Goal: Information Seeking & Learning: Understand process/instructions

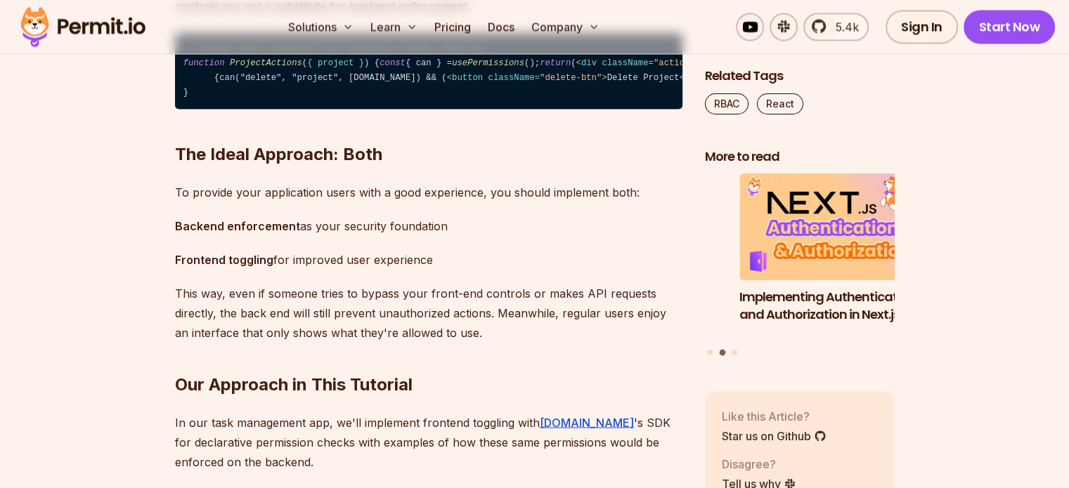
scroll to position [2596, 0]
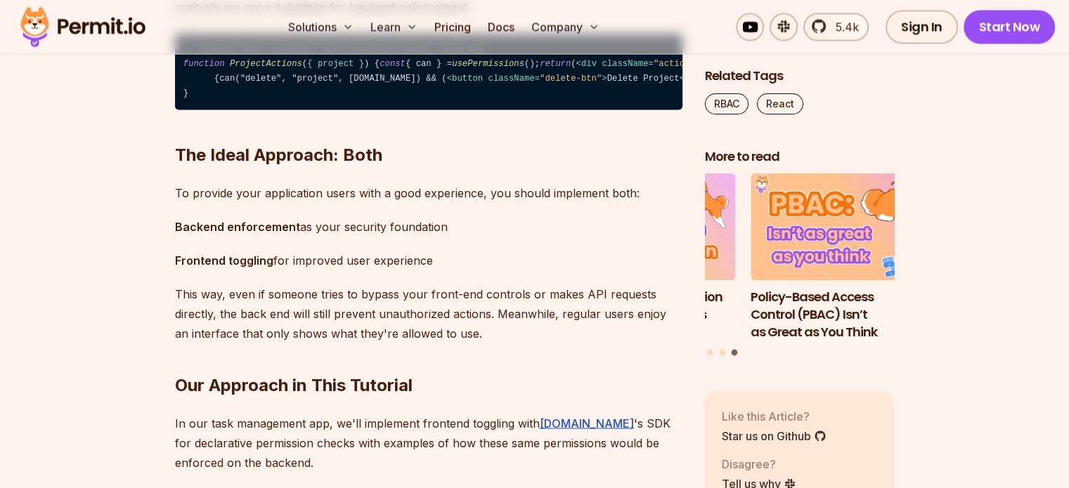
click at [393, 84] on span "< div className = "actions" > {can("edit", "project", [DOMAIN_NAME]) && ( < but…" at bounding box center [689, 71] width 1012 height 25
click at [219, 84] on span "< div className = "actions" > {can("edit", "project", [DOMAIN_NAME]) && ( < but…" at bounding box center [689, 71] width 1012 height 25
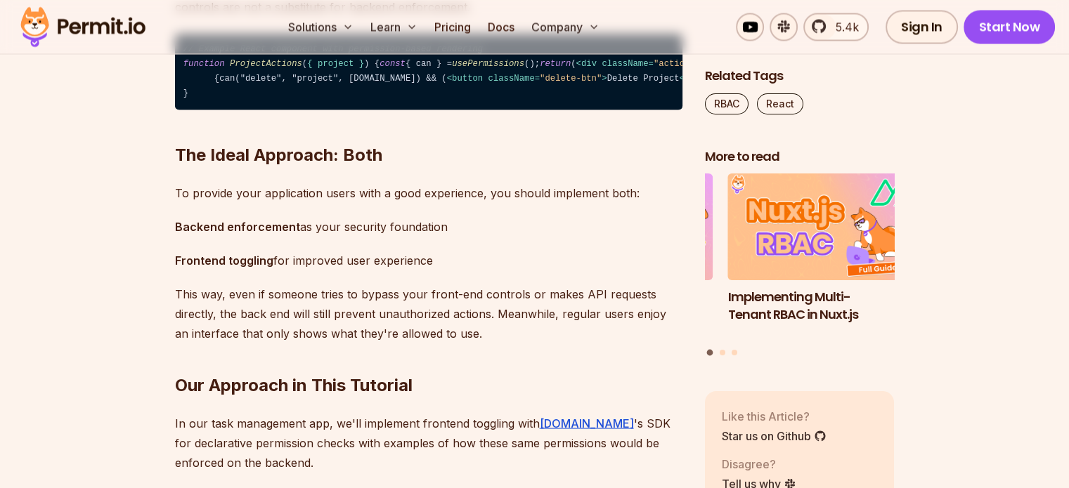
drag, startPoint x: 393, startPoint y: 255, endPoint x: 221, endPoint y: 260, distance: 172.2
click at [221, 84] on span "< div className = "actions" > {can("edit", "project", [DOMAIN_NAME]) && ( < but…" at bounding box center [689, 71] width 1012 height 25
click at [251, 84] on span "< div className = "actions" > {can("edit", "project", [DOMAIN_NAME]) && ( < but…" at bounding box center [689, 71] width 1012 height 25
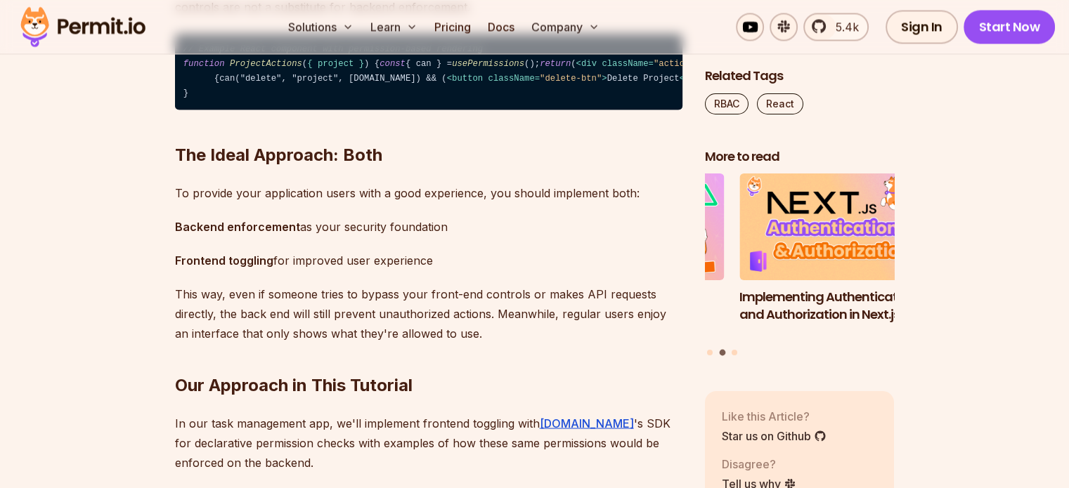
click at [251, 84] on span "< div className = "actions" > {can("edit", "project", [DOMAIN_NAME]) && ( < but…" at bounding box center [689, 71] width 1012 height 25
click at [291, 84] on span "< div className = "actions" > {can("edit", "project", [DOMAIN_NAME]) && ( < but…" at bounding box center [689, 71] width 1012 height 25
click at [294, 84] on span "< div className = "actions" > {can("edit", "project", [DOMAIN_NAME]) && ( < but…" at bounding box center [689, 71] width 1012 height 25
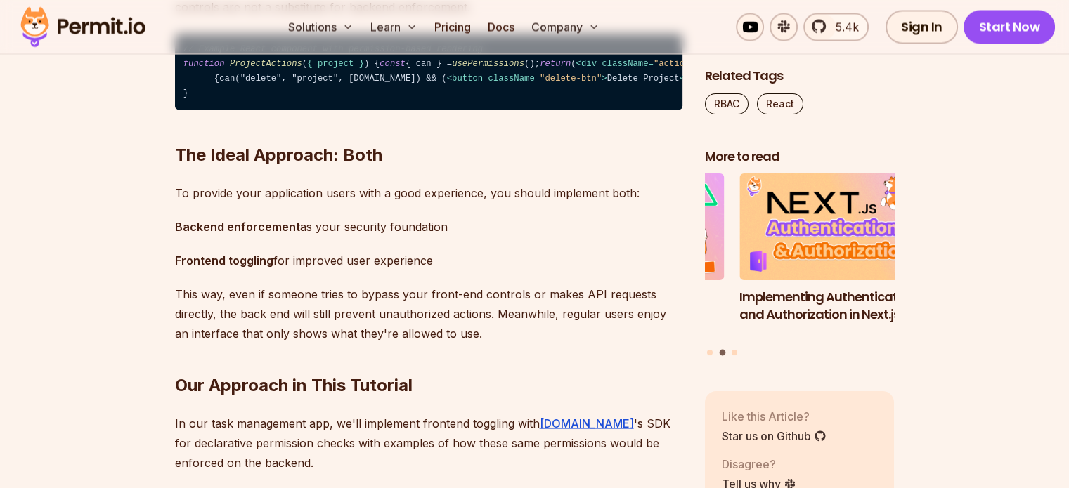
click at [294, 84] on span "< div className = "actions" > {can("edit", "project", [DOMAIN_NAME]) && ( < but…" at bounding box center [689, 71] width 1012 height 25
click at [385, 84] on span "< div className = "actions" > {can("edit", "project", [DOMAIN_NAME]) && ( < but…" at bounding box center [689, 71] width 1012 height 25
click at [335, 84] on span "< div className = "actions" > {can("edit", "project", [DOMAIN_NAME]) && ( < but…" at bounding box center [689, 71] width 1012 height 25
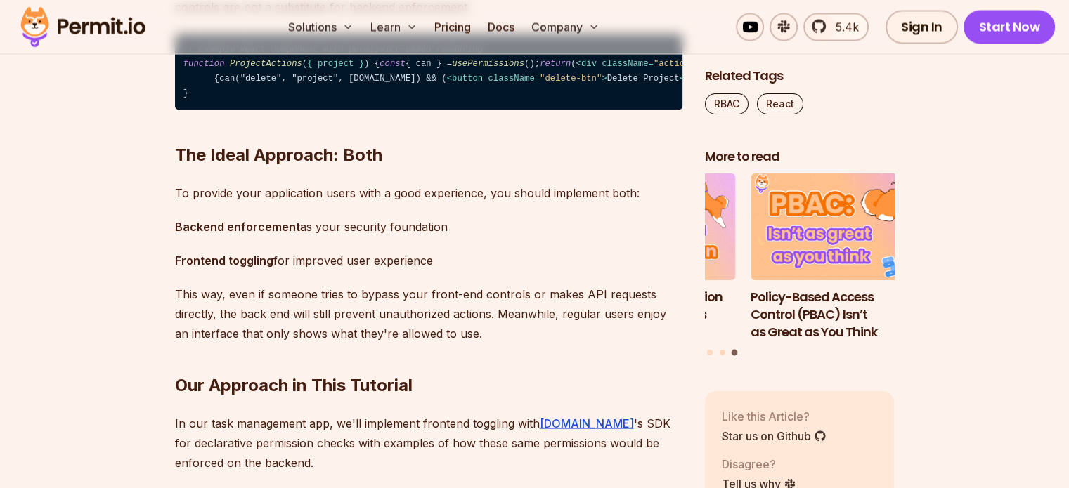
drag, startPoint x: 375, startPoint y: 256, endPoint x: 216, endPoint y: 256, distance: 158.1
click at [216, 84] on span "< div className = "actions" > {can("edit", "project", [DOMAIN_NAME]) && ( < but…" at bounding box center [689, 71] width 1012 height 25
drag, startPoint x: 216, startPoint y: 256, endPoint x: 327, endPoint y: 263, distance: 111.2
click at [327, 110] on code "// Example React component with permission-based rendering function ProjectActi…" at bounding box center [428, 72] width 507 height 77
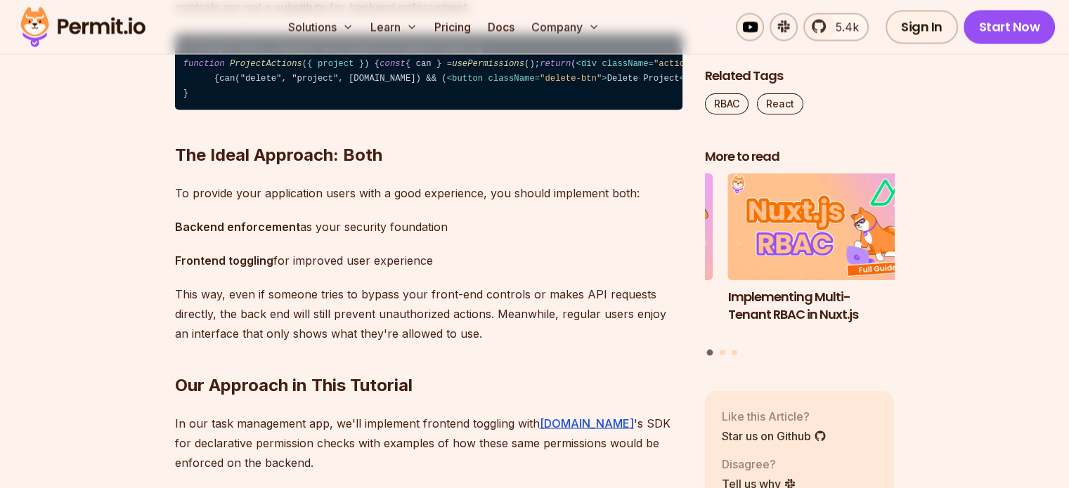
drag, startPoint x: 394, startPoint y: 255, endPoint x: 221, endPoint y: 284, distance: 175.2
click at [221, 110] on code "// Example React component with permission-based rendering function ProjectActi…" at bounding box center [428, 72] width 507 height 77
click at [222, 110] on code "// Example React component with permission-based rendering function ProjectActi…" at bounding box center [428, 72] width 507 height 77
drag, startPoint x: 222, startPoint y: 287, endPoint x: 216, endPoint y: 256, distance: 31.6
click at [216, 110] on code "// Example React component with permission-based rendering function ProjectActi…" at bounding box center [428, 72] width 507 height 77
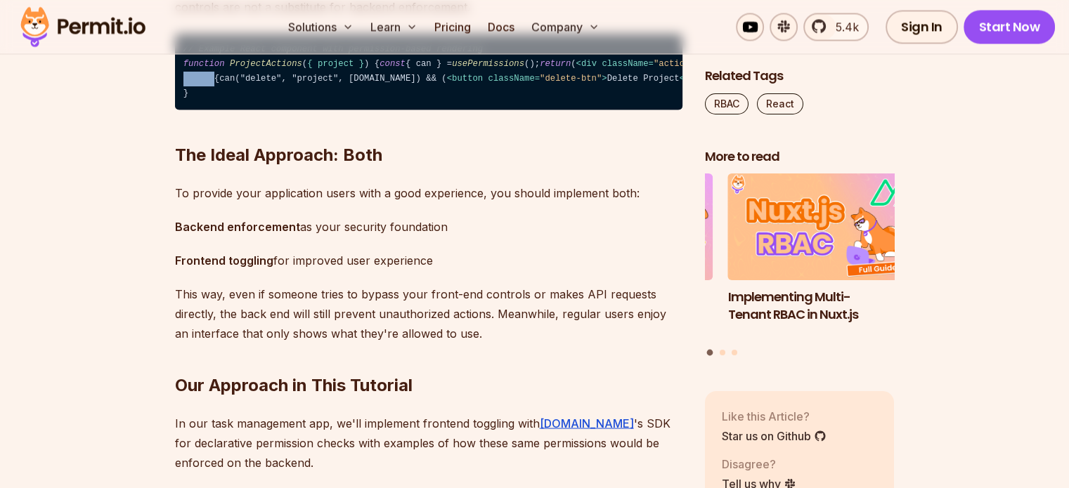
click at [274, 110] on code "// Example React component with permission-based rendering function ProjectActi…" at bounding box center [428, 72] width 507 height 77
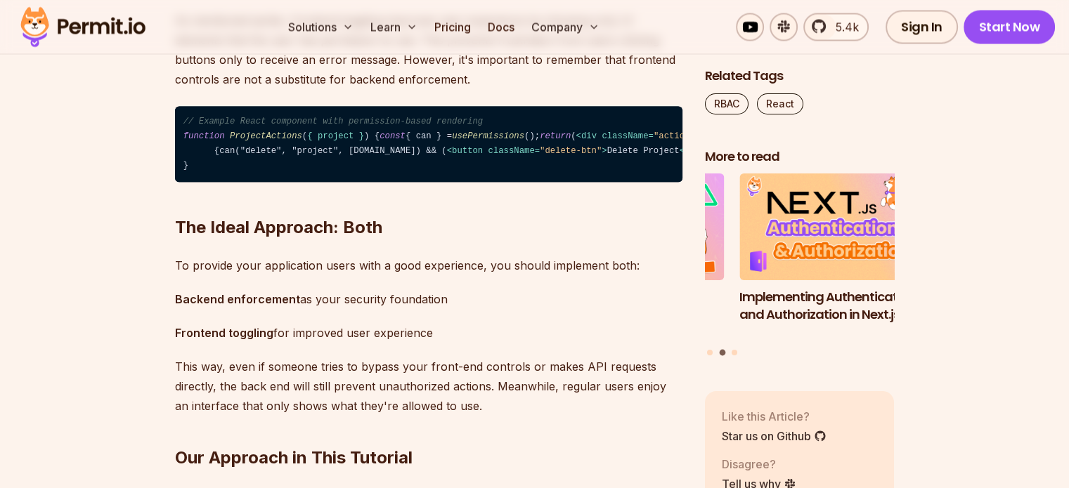
scroll to position [2524, 0]
